Goal: Task Accomplishment & Management: Use online tool/utility

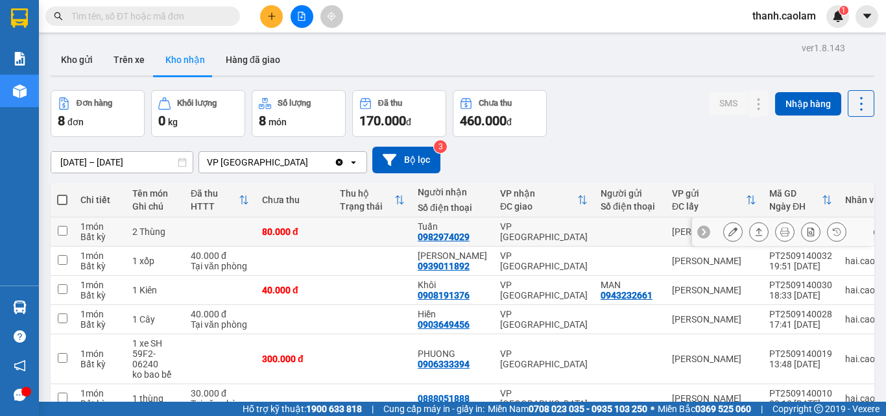
scroll to position [115, 0]
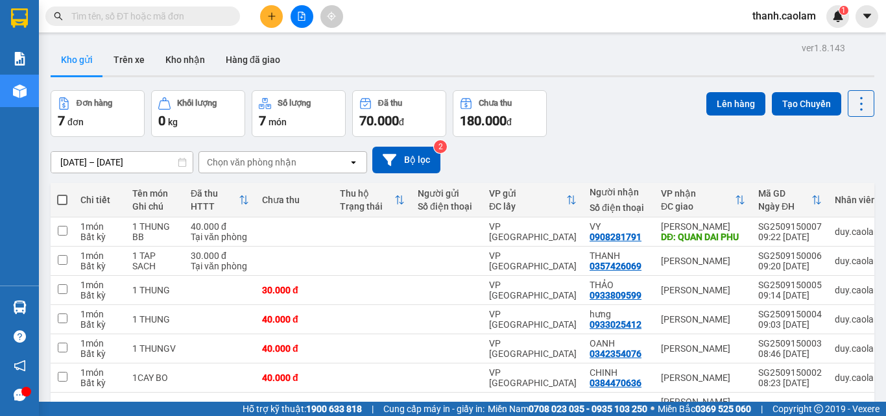
click at [795, 16] on span "thanh.caolam" at bounding box center [784, 16] width 84 height 16
click at [798, 43] on span "Đăng xuất" at bounding box center [791, 40] width 56 height 14
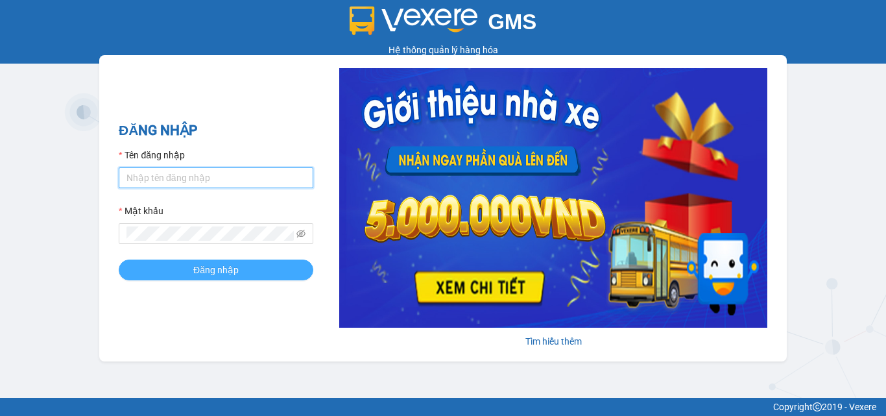
type input "tiensg.caolam"
click at [232, 280] on button "Đăng nhập" at bounding box center [216, 270] width 195 height 21
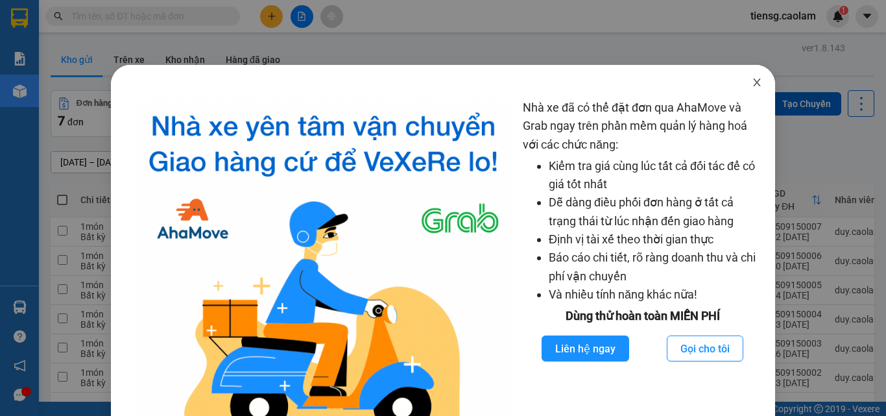
click at [752, 78] on icon "close" at bounding box center [757, 82] width 10 height 10
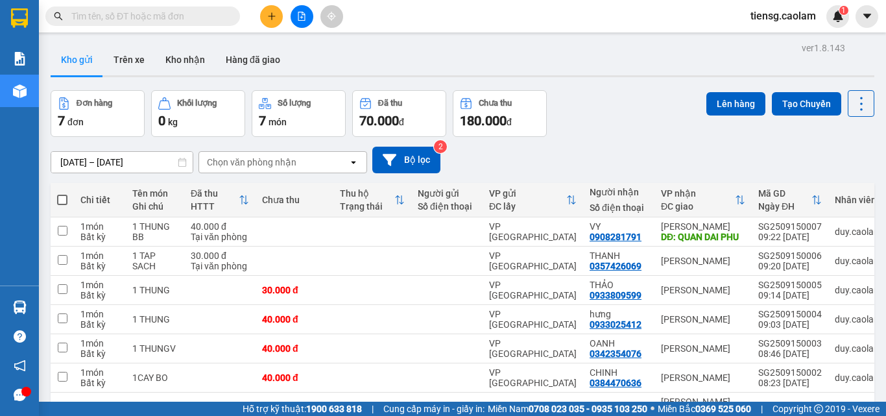
click at [26, 9] on img at bounding box center [19, 17] width 17 height 19
click at [190, 59] on button "Kho nhận" at bounding box center [185, 59] width 60 height 31
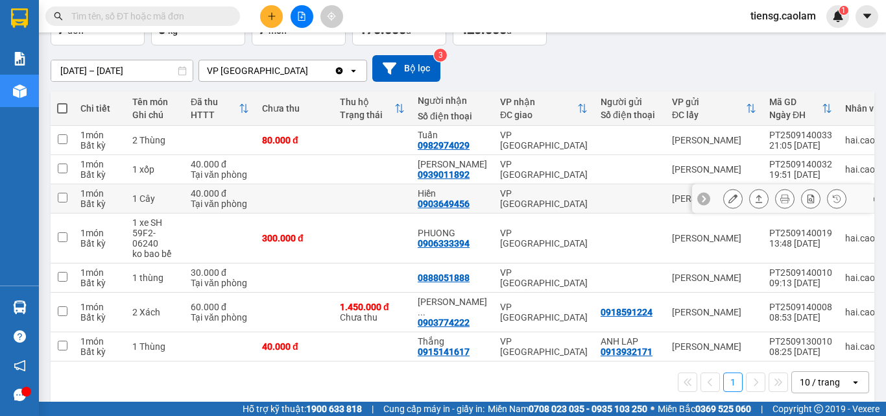
scroll to position [99, 0]
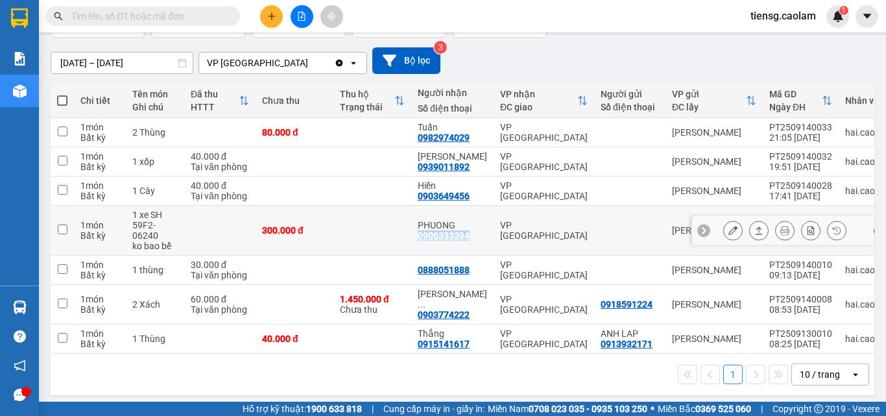
drag, startPoint x: 415, startPoint y: 241, endPoint x: 466, endPoint y: 238, distance: 51.3
click at [466, 238] on td "PHUONG 0906333394" at bounding box center [452, 231] width 82 height 50
checkbox input "true"
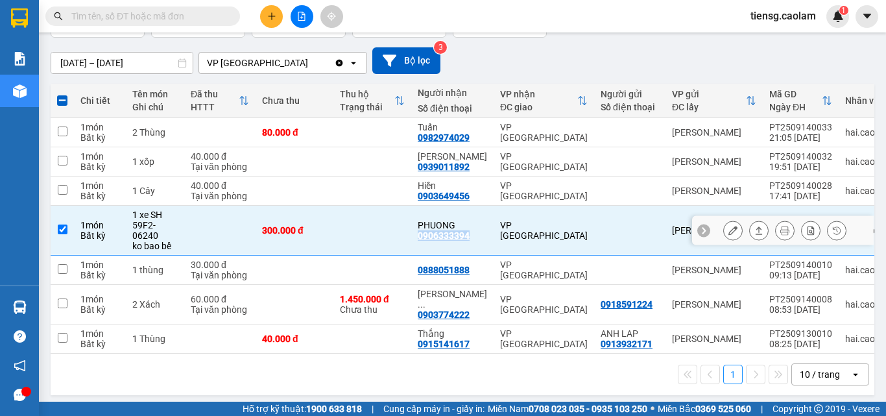
copy div "0906333394"
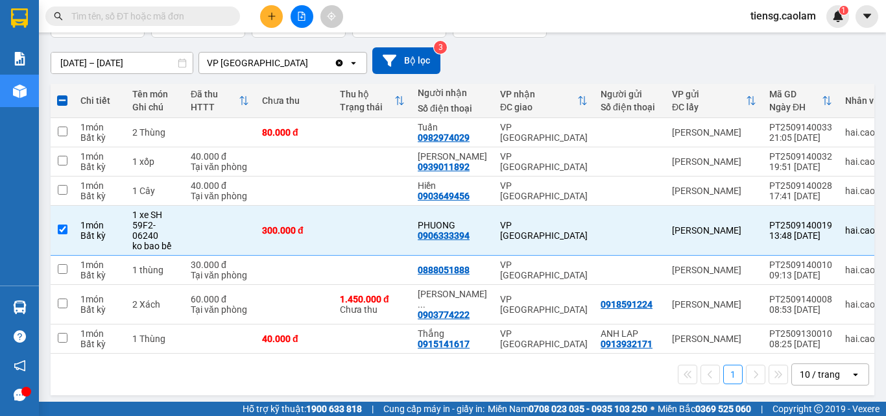
drag, startPoint x: 198, startPoint y: 16, endPoint x: 162, endPoint y: 19, distance: 36.5
paste input "0906333394"
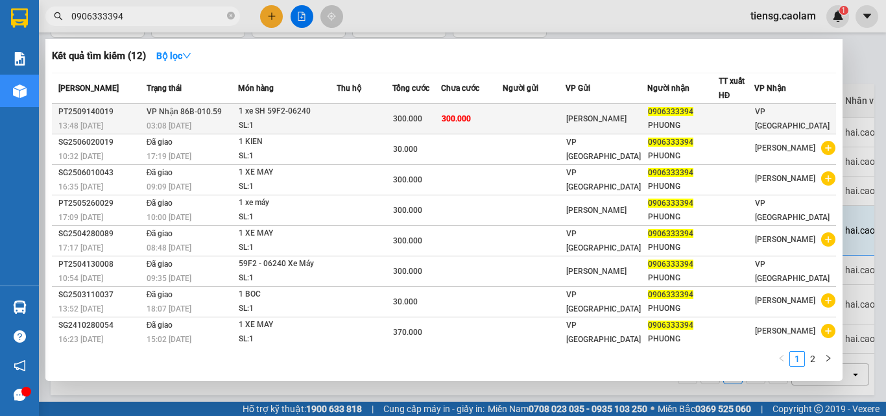
type input "0906333394"
click at [441, 110] on td "300.000" at bounding box center [417, 119] width 49 height 30
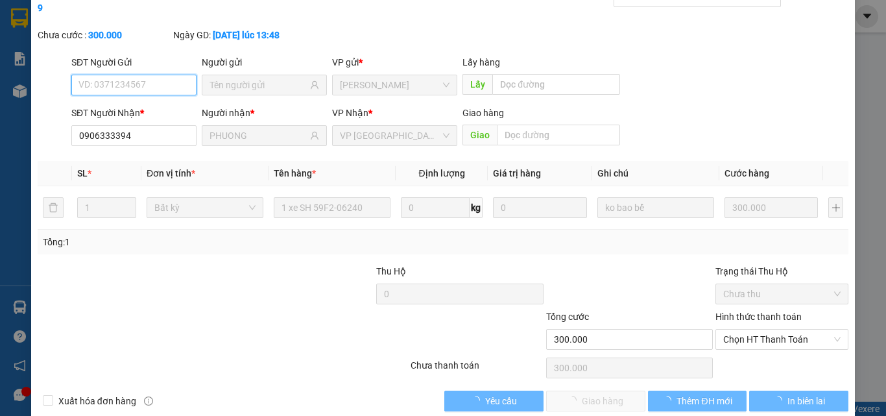
type input "0906333394"
type input "PHUONG"
type input "300.000"
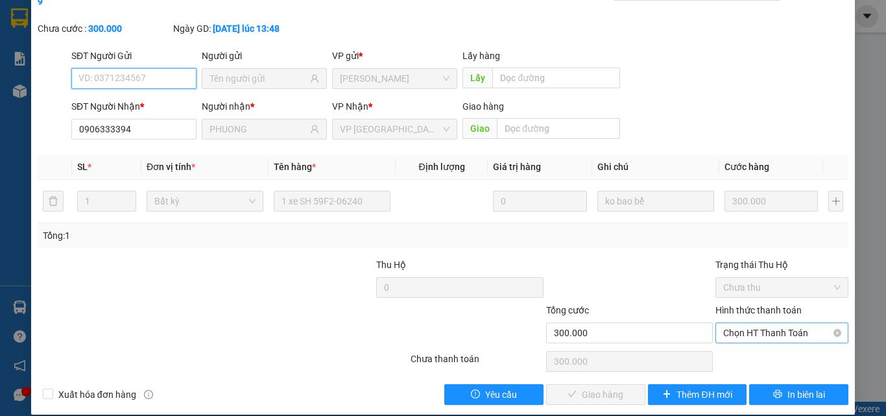
click at [786, 323] on span "Chọn HT Thanh Toán" at bounding box center [781, 332] width 117 height 19
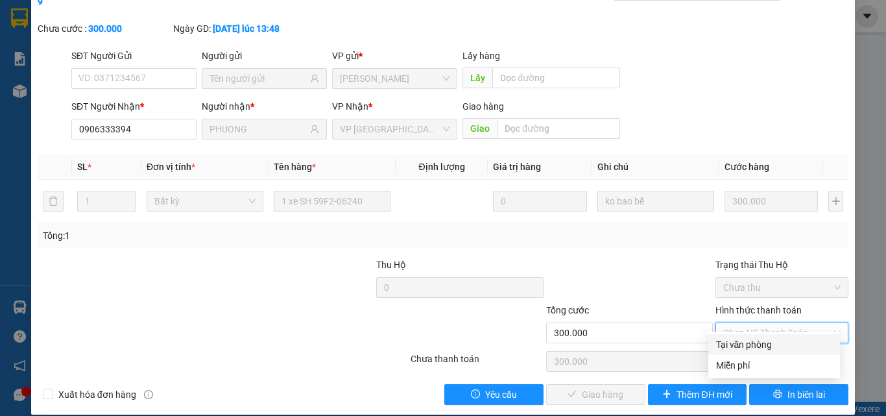
click at [763, 340] on div "Tại văn phòng" at bounding box center [774, 344] width 116 height 14
type input "0"
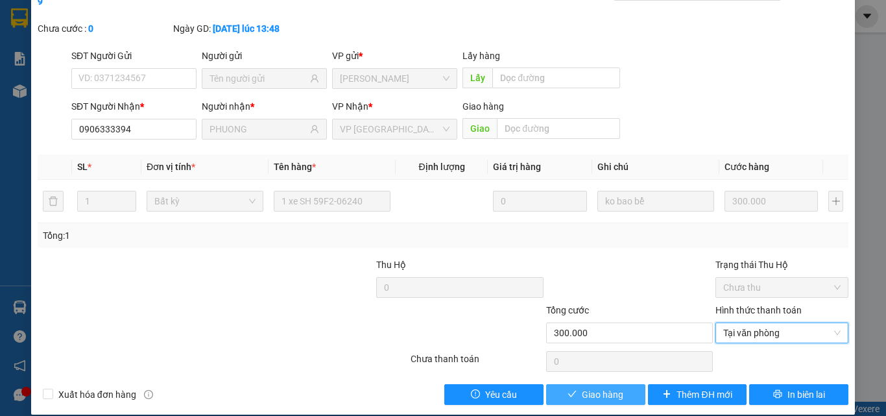
click at [609, 387] on span "Giao hàng" at bounding box center [603, 394] width 42 height 14
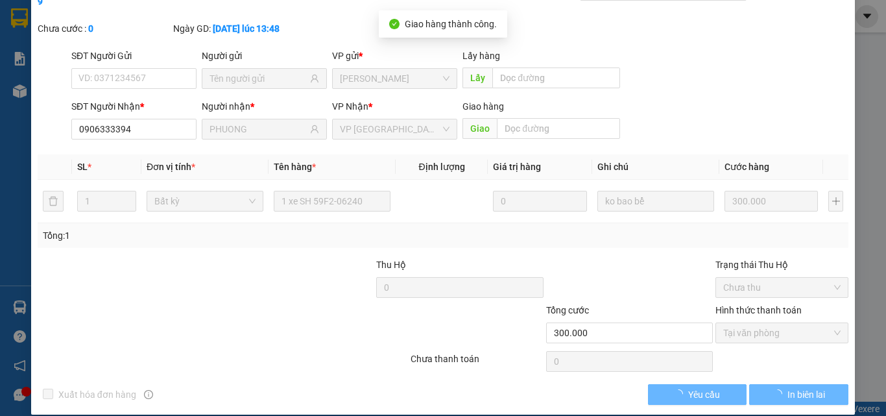
scroll to position [0, 0]
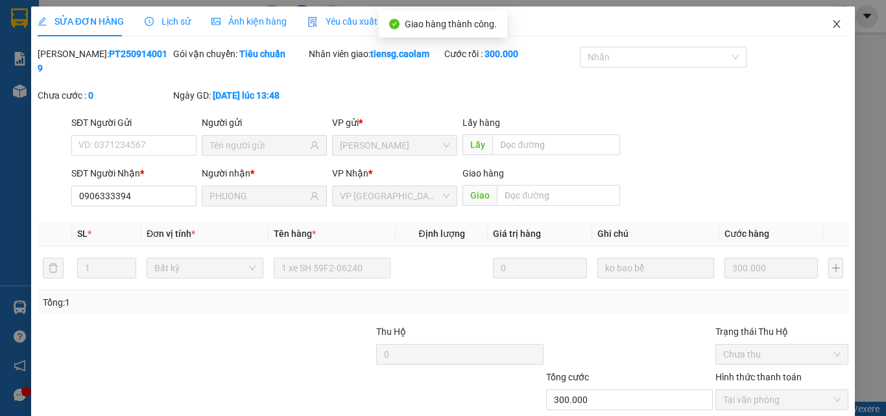
click at [832, 26] on icon "close" at bounding box center [837, 24] width 10 height 10
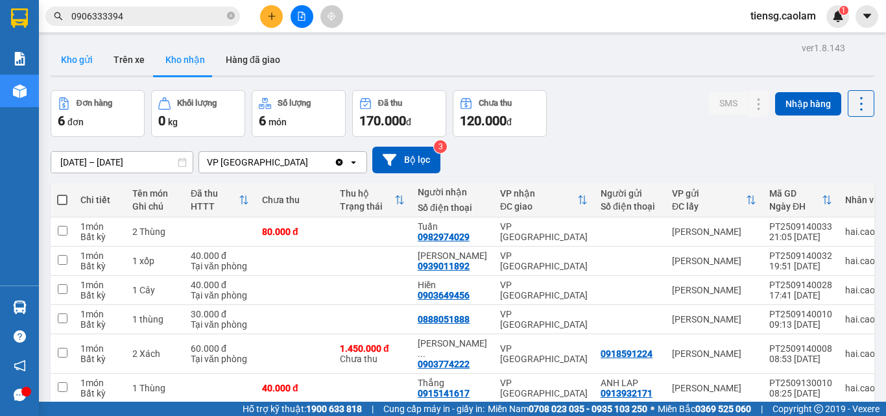
click at [84, 64] on button "Kho gửi" at bounding box center [77, 59] width 53 height 31
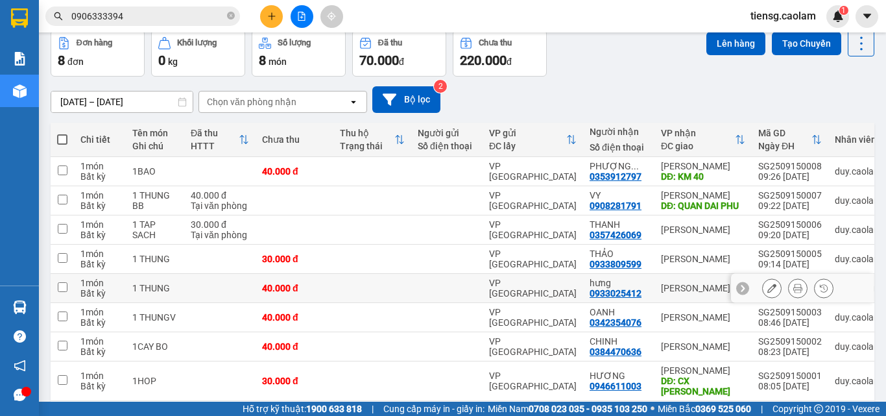
scroll to position [118, 0]
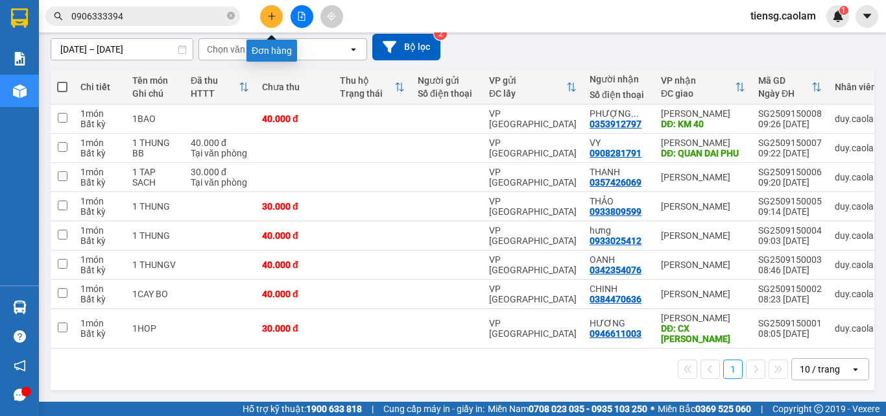
click at [271, 26] on button at bounding box center [271, 16] width 23 height 23
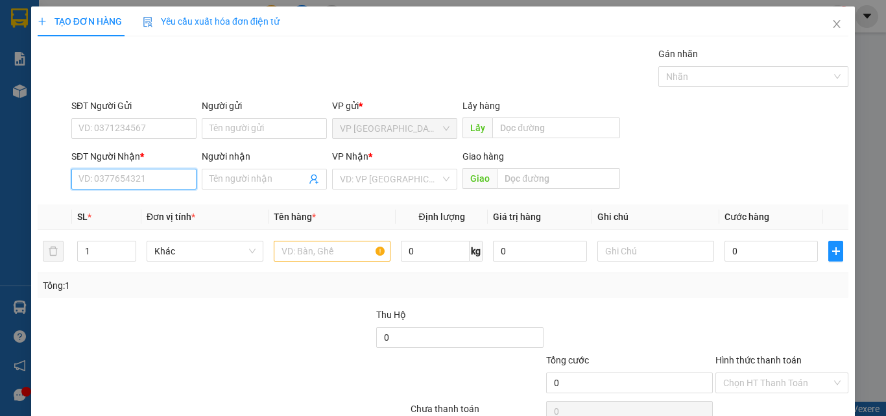
click at [149, 181] on input "SĐT Người Nhận *" at bounding box center [133, 179] width 125 height 21
type input "0347342802"
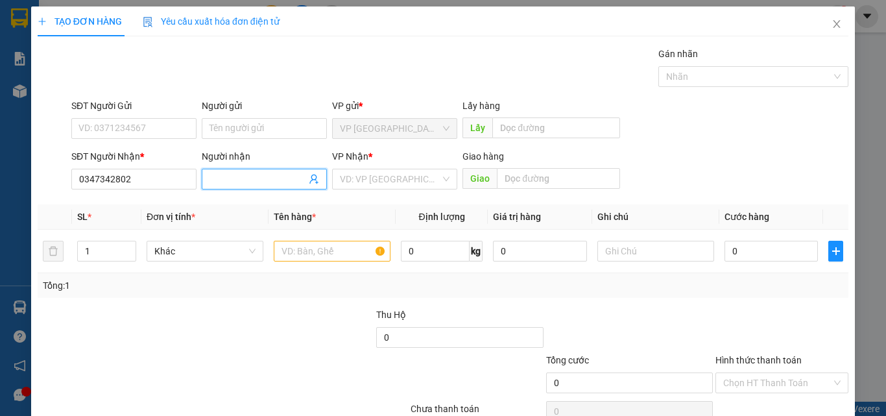
click at [277, 176] on input "Người nhận" at bounding box center [258, 179] width 97 height 14
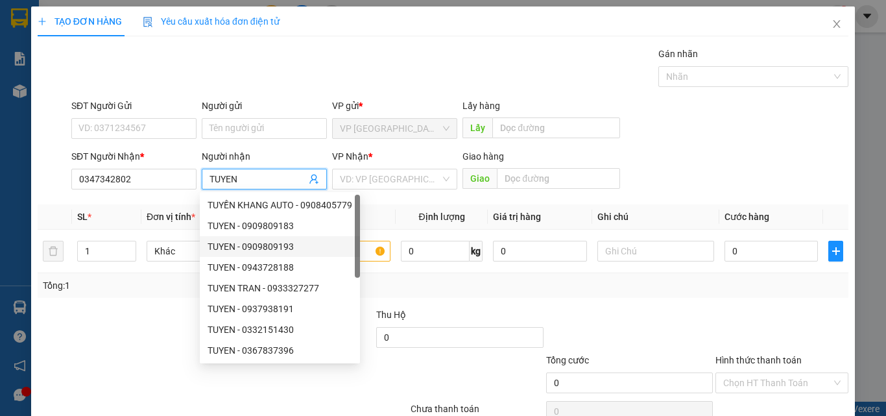
type input "TUYEN"
click at [385, 212] on th "Tên hàng *" at bounding box center [332, 216] width 127 height 25
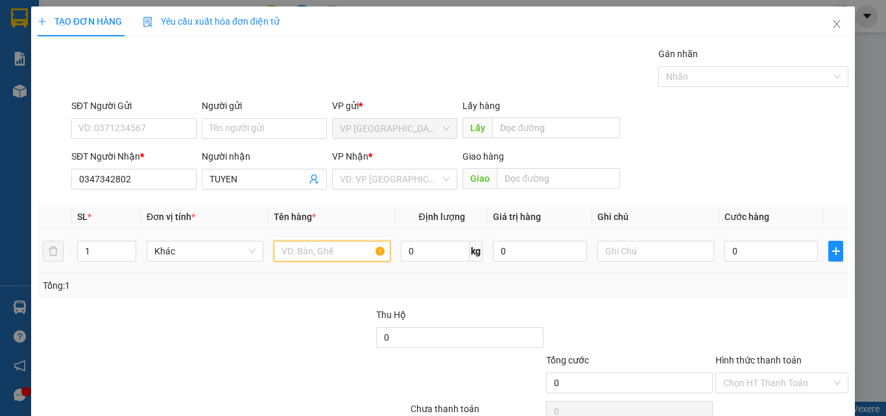
click at [370, 257] on input "text" at bounding box center [332, 251] width 117 height 21
type input "1 THUNG"
click at [766, 257] on input "0" at bounding box center [771, 251] width 93 height 21
type input "5"
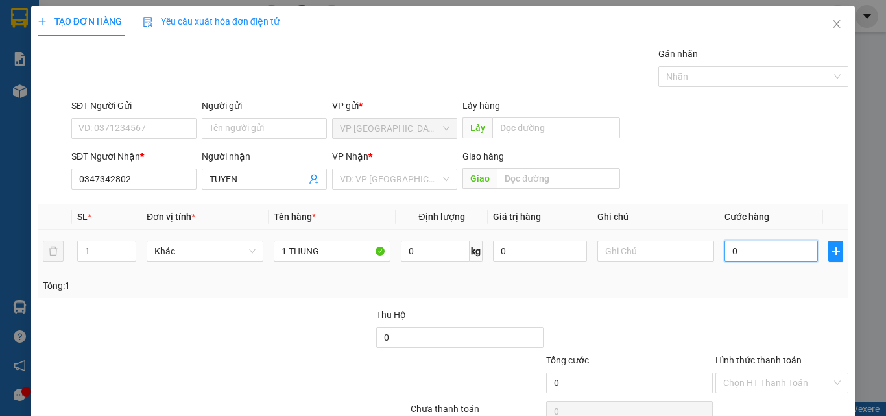
type input "5"
type input "0"
type input "04"
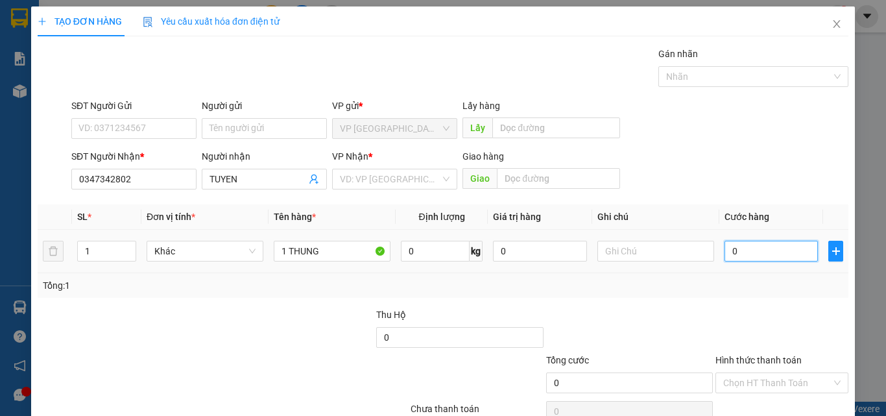
type input "4"
type input "040"
type input "40"
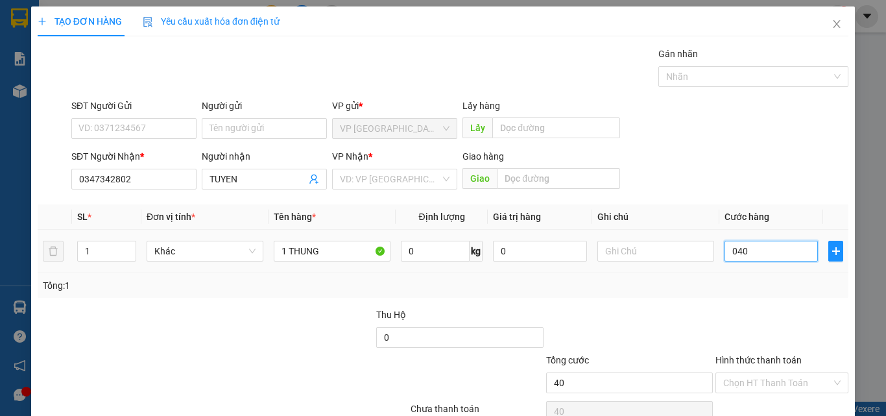
type input "0.400"
type input "400"
type input "04.000"
type input "4.000"
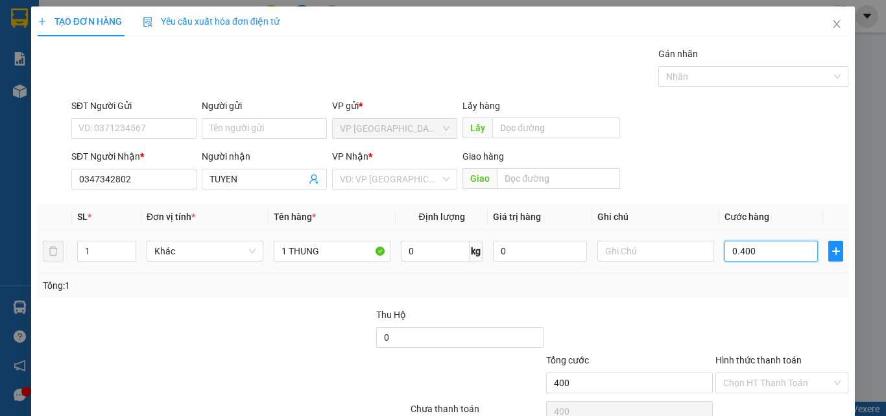
type input "4.000"
type input "040.000"
type input "40.000"
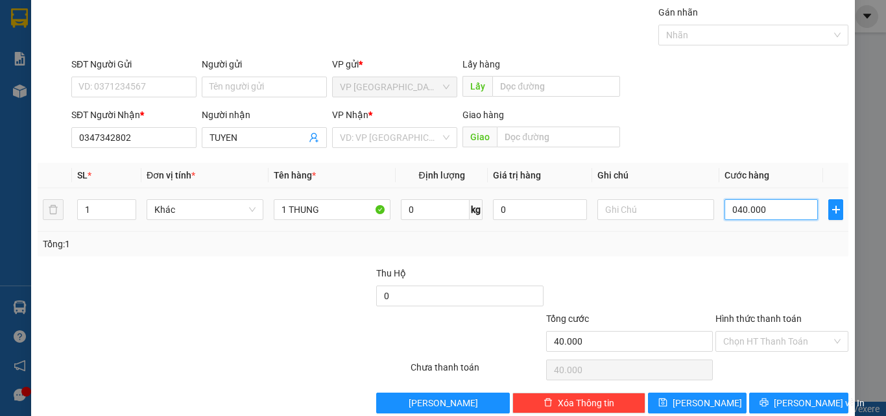
scroll to position [64, 0]
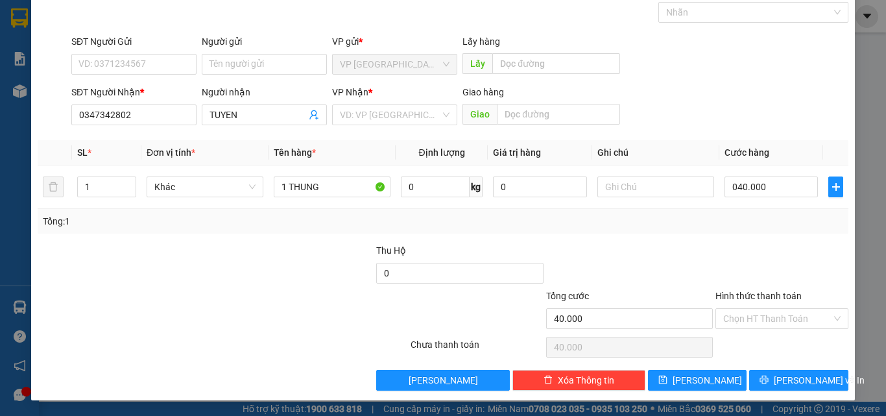
type input "40.000"
click at [754, 250] on div at bounding box center [782, 265] width 136 height 45
click at [764, 325] on input "Hình thức thanh toán" at bounding box center [777, 318] width 108 height 19
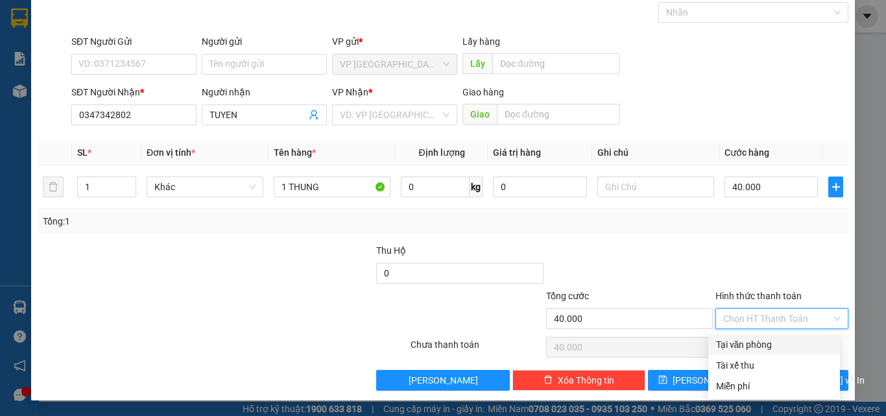
drag, startPoint x: 751, startPoint y: 356, endPoint x: 750, endPoint y: 349, distance: 6.5
click at [750, 349] on div "Tại văn phòng Tài xế thu Miễn phí" at bounding box center [774, 365] width 132 height 62
click at [751, 348] on div "Tại văn phòng" at bounding box center [774, 344] width 116 height 14
type input "0"
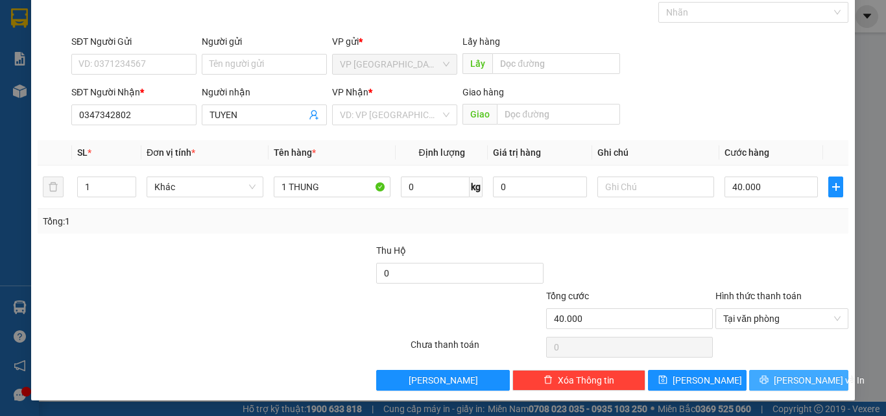
click at [799, 376] on span "Lưu và In" at bounding box center [819, 380] width 91 height 14
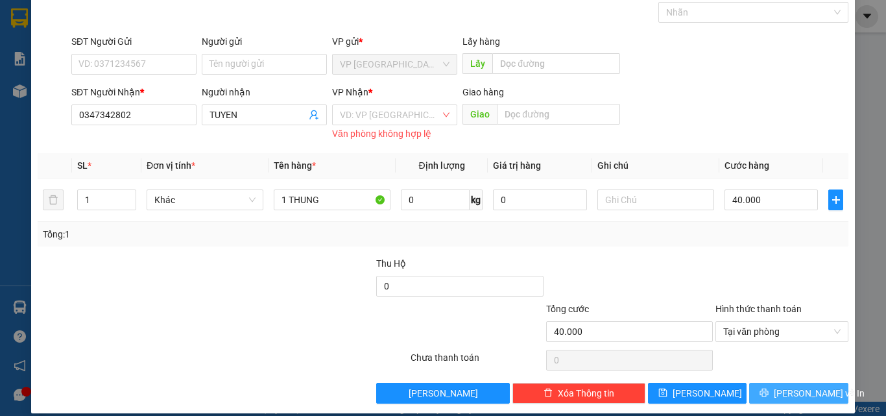
scroll to position [77, 0]
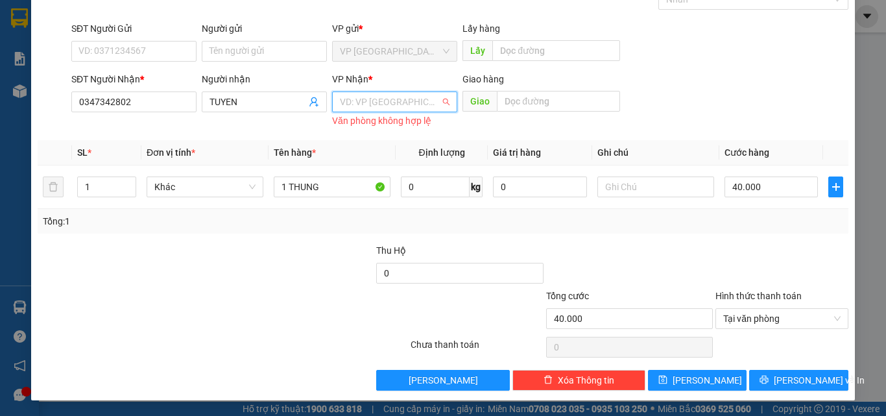
click at [389, 104] on input "search" at bounding box center [390, 101] width 101 height 19
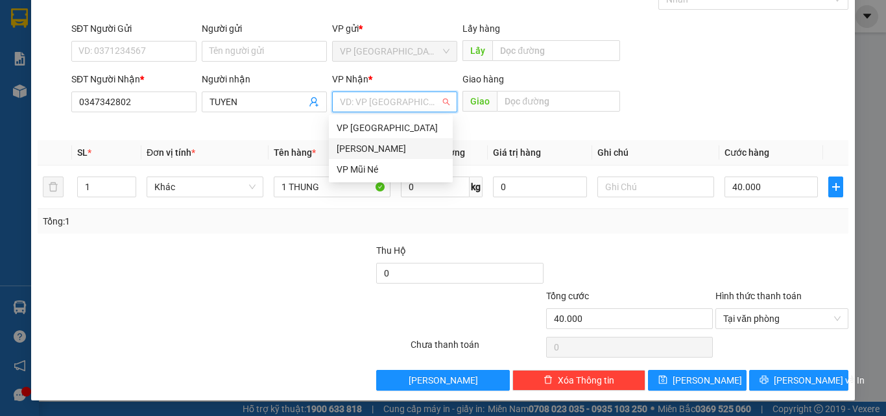
click at [385, 149] on div "[PERSON_NAME]" at bounding box center [391, 148] width 108 height 14
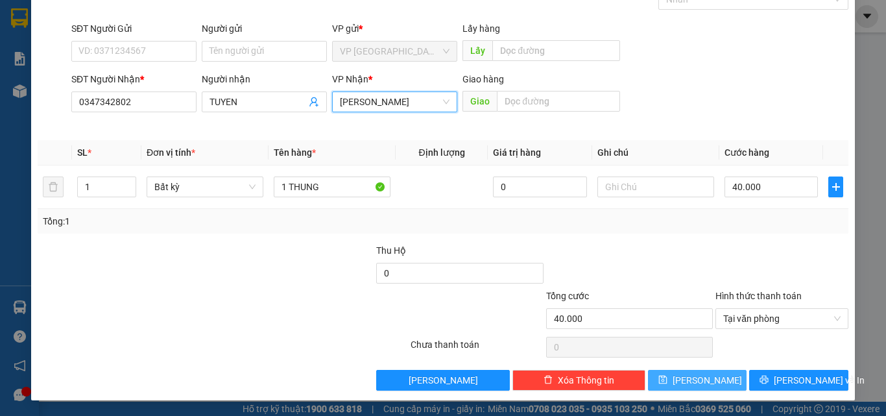
scroll to position [64, 0]
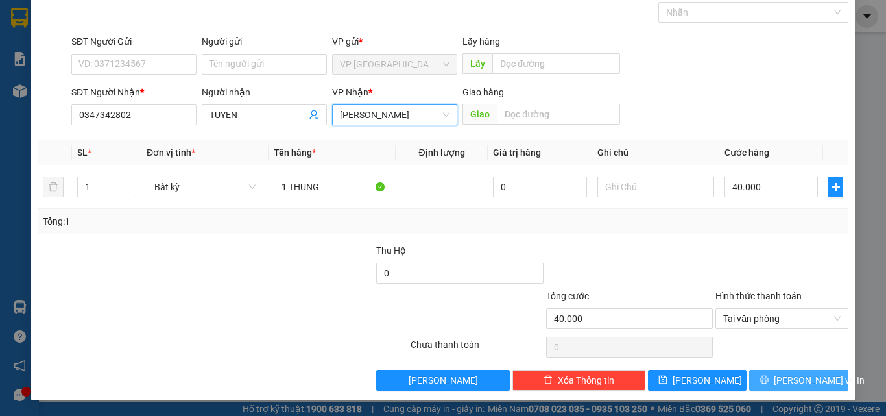
click at [764, 380] on button "Lưu và In" at bounding box center [798, 380] width 99 height 21
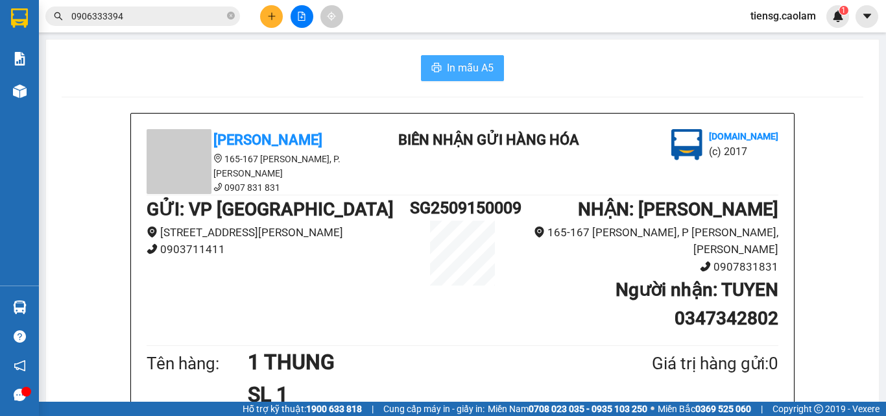
click at [470, 67] on span "In mẫu A5" at bounding box center [470, 68] width 47 height 16
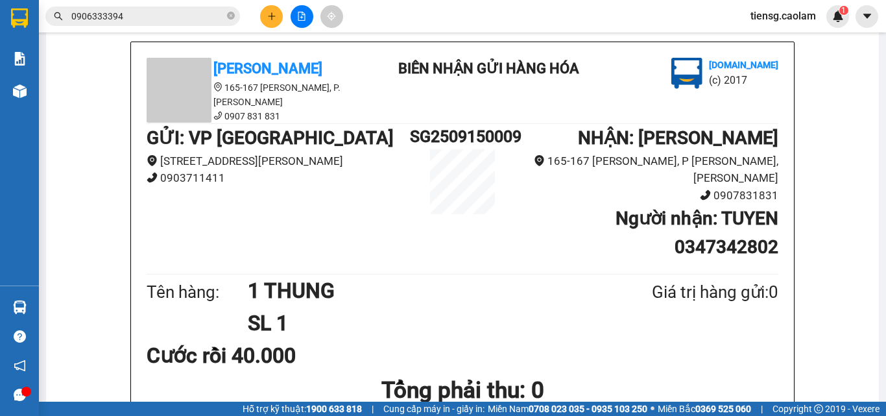
scroll to position [65, 0]
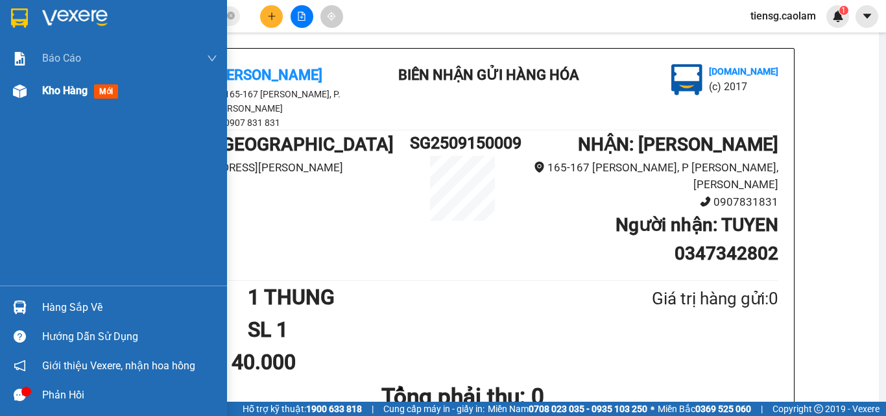
click at [43, 94] on span "Kho hàng" at bounding box center [64, 90] width 45 height 12
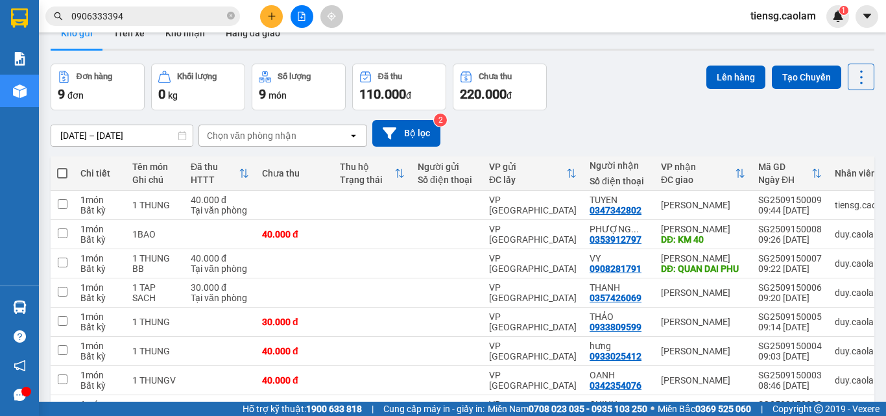
scroll to position [65, 0]
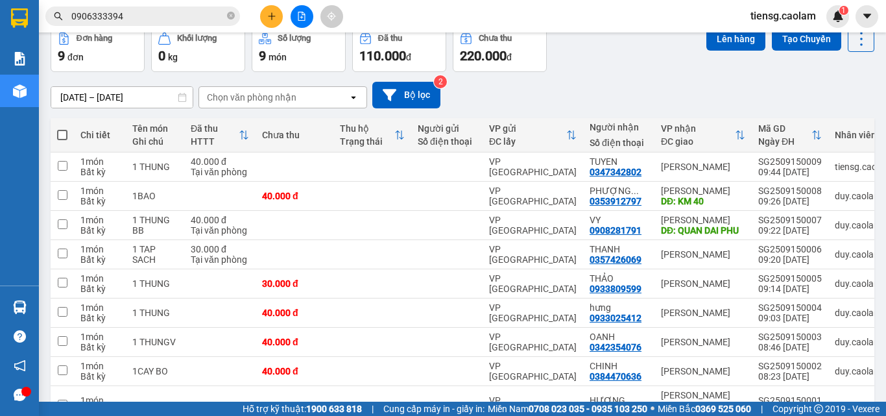
drag, startPoint x: 59, startPoint y: 134, endPoint x: 69, endPoint y: 132, distance: 10.6
click at [59, 134] on span at bounding box center [62, 135] width 10 height 10
click at [62, 128] on input "checkbox" at bounding box center [62, 128] width 0 height 0
checkbox input "true"
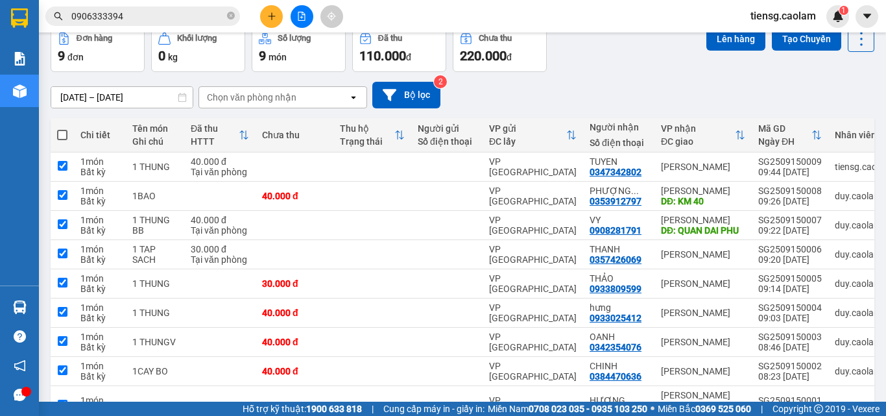
checkbox input "true"
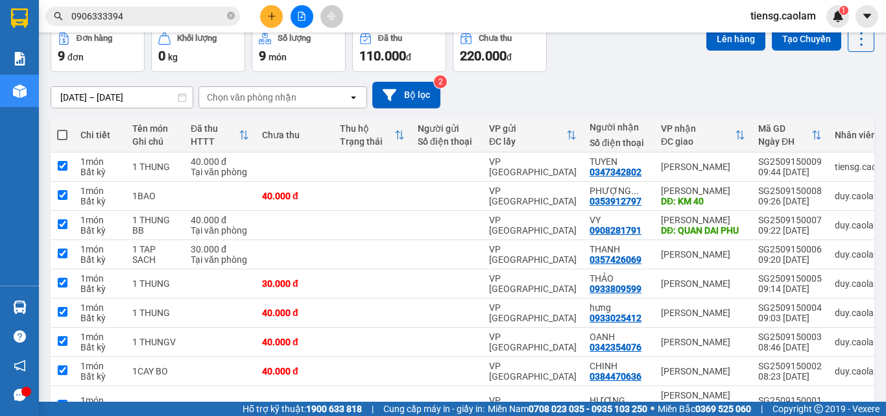
checkbox input "true"
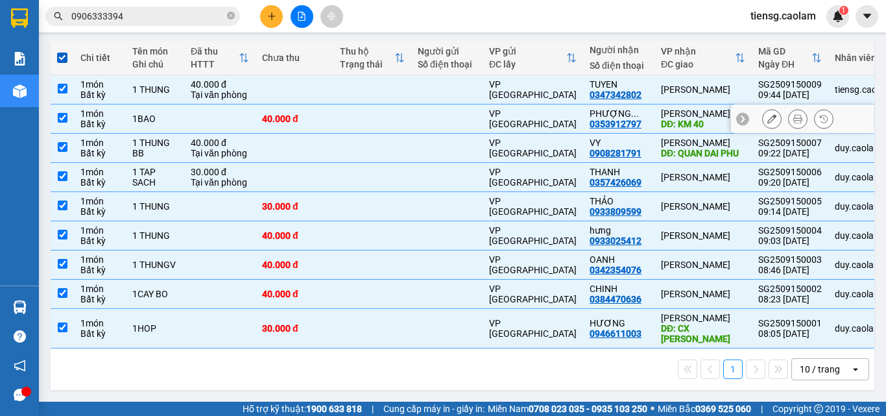
scroll to position [147, 0]
click at [518, 108] on div "VP [GEOGRAPHIC_DATA]" at bounding box center [533, 118] width 88 height 21
checkbox input "false"
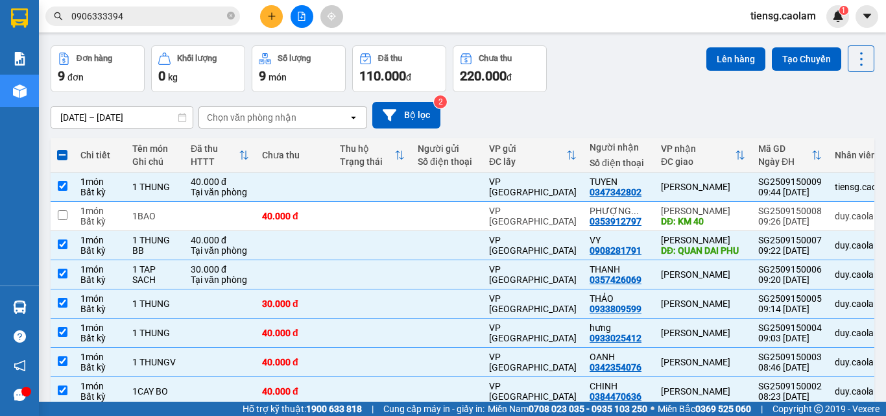
scroll to position [0, 0]
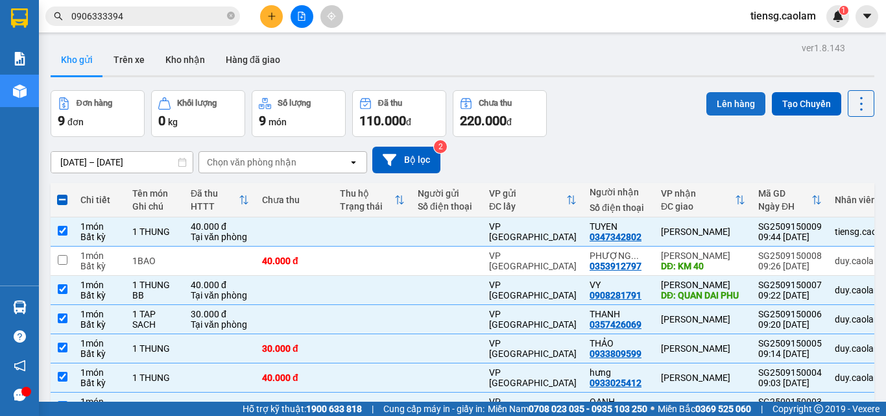
click at [724, 99] on button "Lên hàng" at bounding box center [736, 103] width 59 height 23
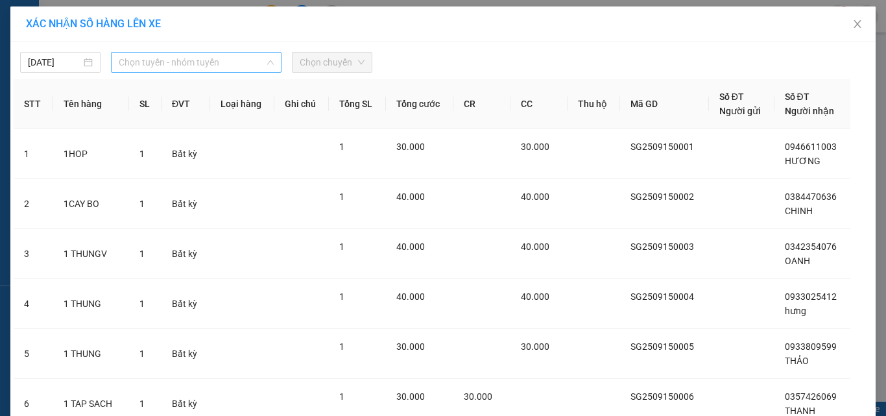
click at [175, 62] on span "Chọn tuyến - nhóm tuyến" at bounding box center [196, 62] width 155 height 19
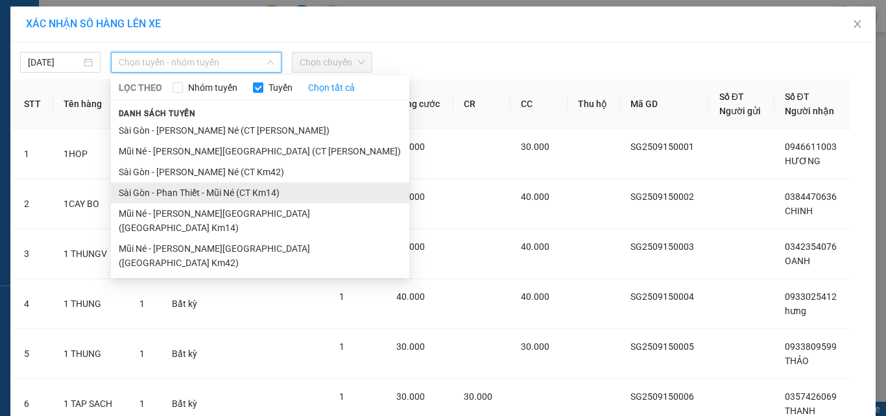
click at [240, 191] on li "Sài Gòn - Phan Thiết - Mũi Né (CT Km14)" at bounding box center [260, 192] width 298 height 21
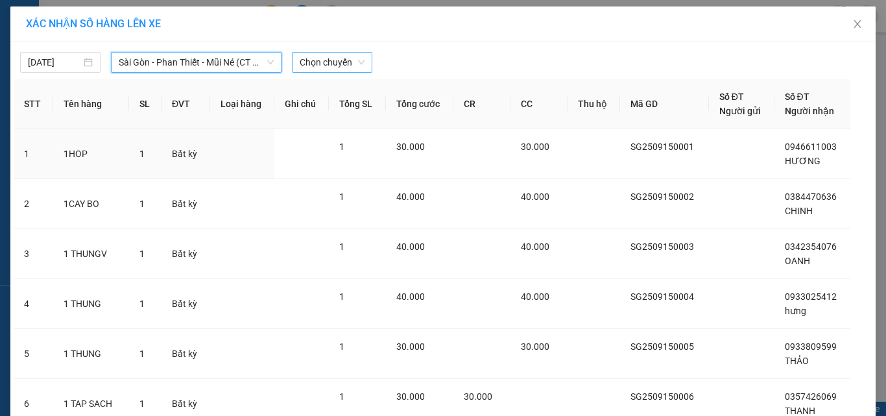
click at [336, 64] on span "Chọn chuyến" at bounding box center [332, 62] width 65 height 19
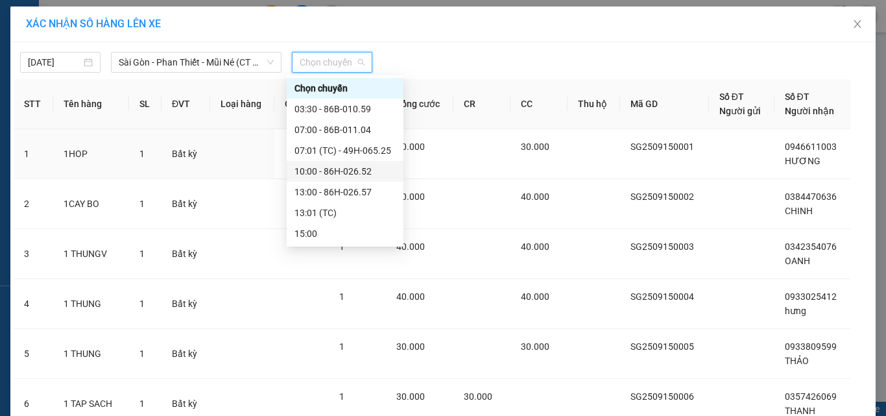
click at [345, 169] on div "10:00 - 86H-026.52" at bounding box center [345, 171] width 101 height 14
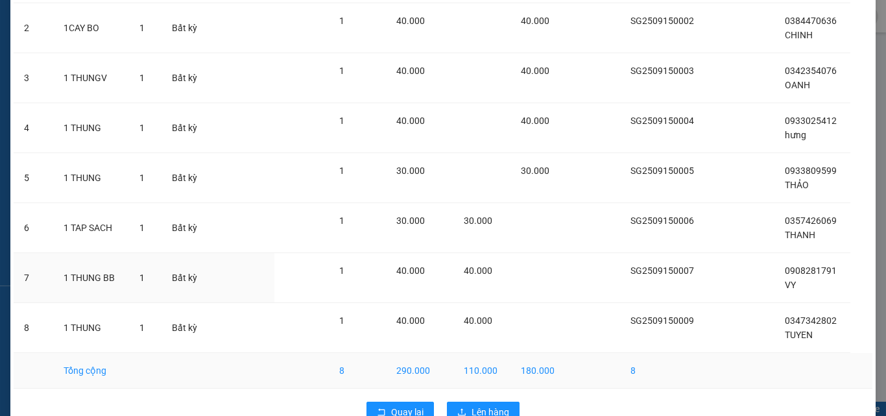
scroll to position [215, 0]
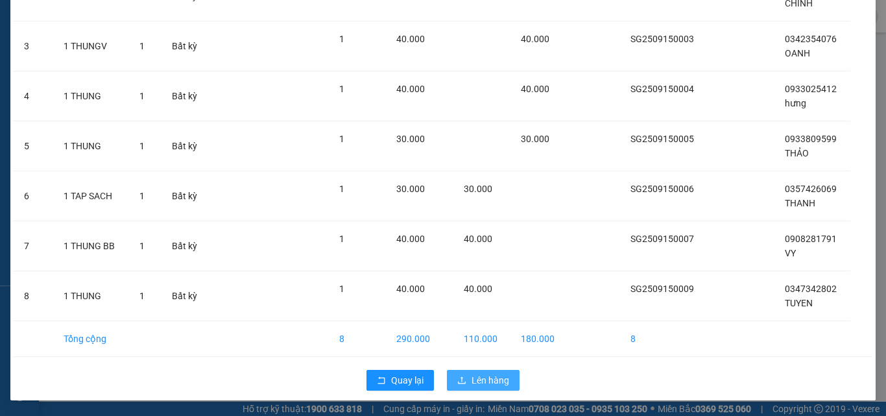
click at [474, 384] on span "Lên hàng" at bounding box center [491, 380] width 38 height 14
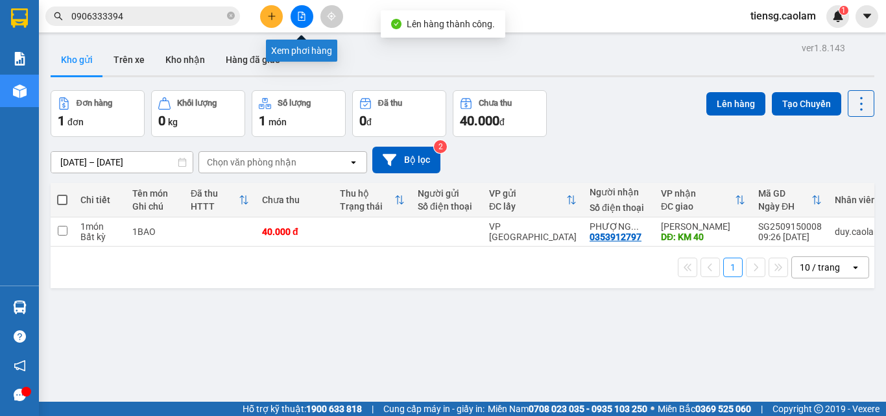
click at [313, 12] on button at bounding box center [302, 16] width 23 height 23
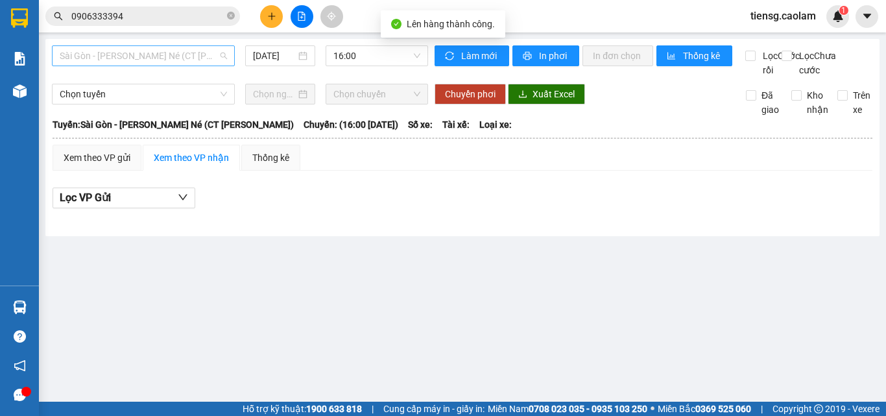
click at [219, 55] on span "Sài Gòn - Phan Thiết - Mũi Né (CT Ông Đồn)" at bounding box center [143, 55] width 167 height 19
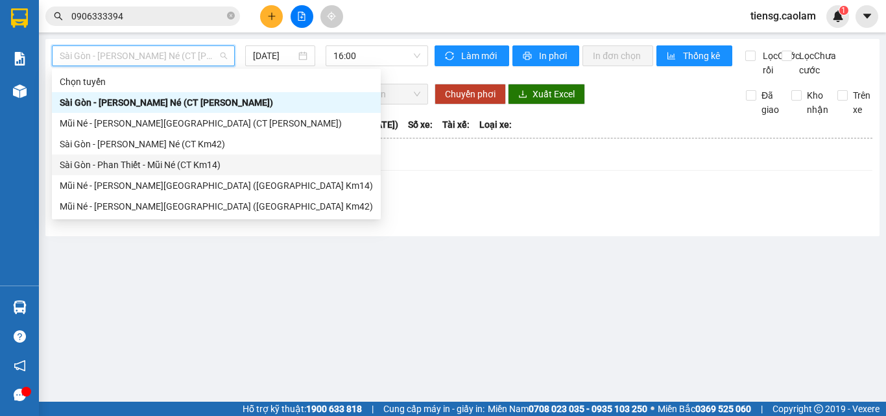
click at [191, 165] on div "Sài Gòn - Phan Thiết - Mũi Né (CT Km14)" at bounding box center [216, 165] width 313 height 14
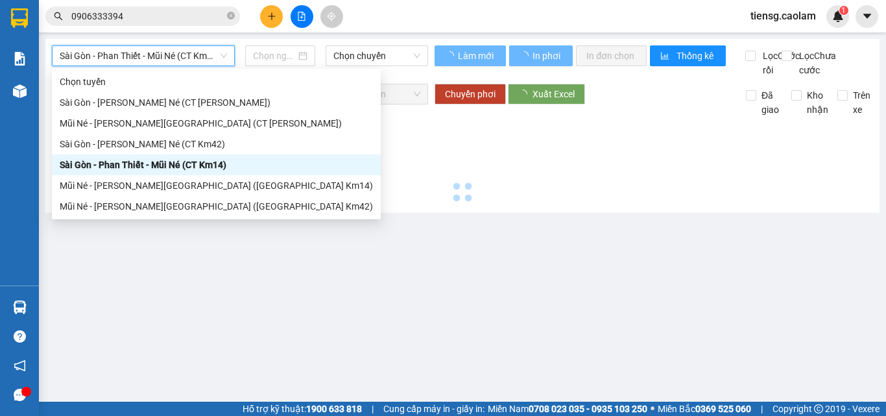
type input "15/09/2025"
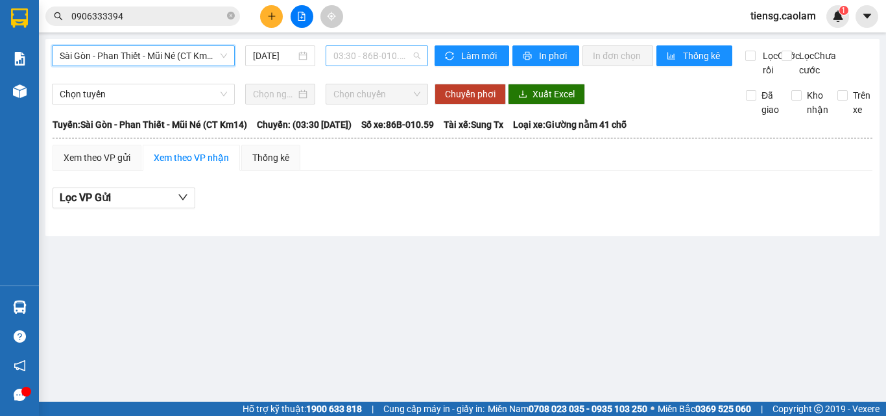
click at [385, 56] on span "03:30 - 86B-010.59" at bounding box center [376, 55] width 87 height 19
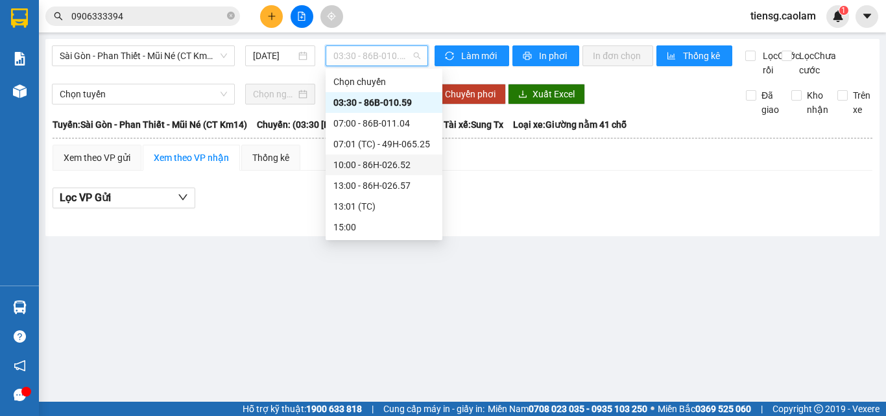
click at [374, 163] on div "10:00 - 86H-026.52" at bounding box center [383, 165] width 101 height 14
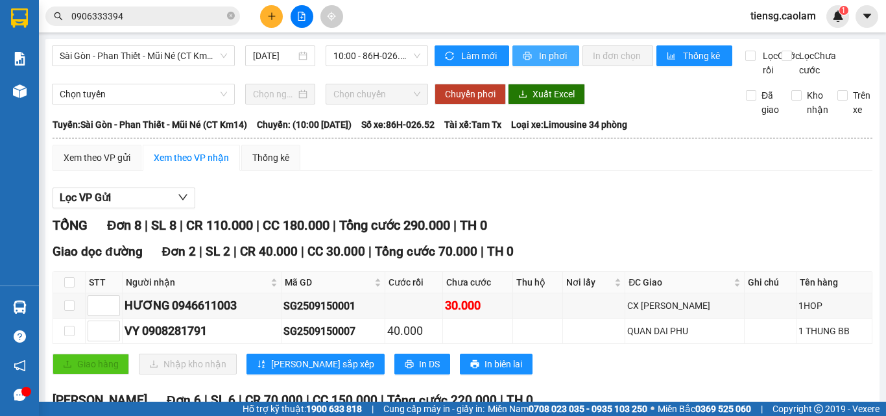
click at [550, 57] on span "In phơi" at bounding box center [554, 56] width 30 height 14
